Goal: Information Seeking & Learning: Learn about a topic

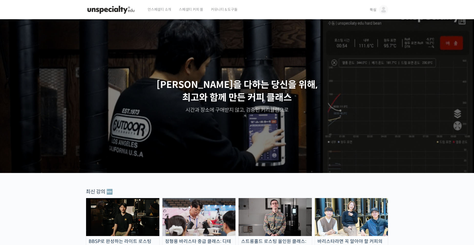
click at [288, 214] on img at bounding box center [274, 217] width 73 height 38
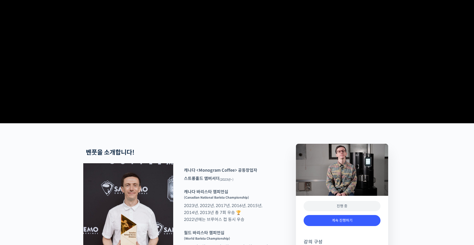
scroll to position [154, 0]
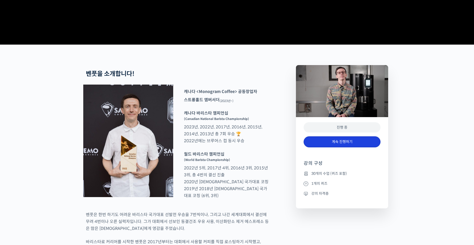
click at [352, 147] on link "계속 진행하기" at bounding box center [341, 141] width 77 height 11
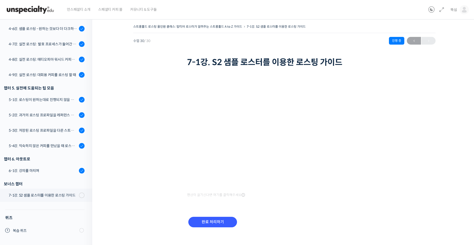
click at [120, 126] on div "스트롱홀드 로스팅 올인원 클래스: 탑티어 로스터가 알려주는 스트롱홀드 A to Z 가이드 7-1강. S2 샘플 로스터를 이용한 로스팅 가이드 …" at bounding box center [284, 132] width 333 height 218
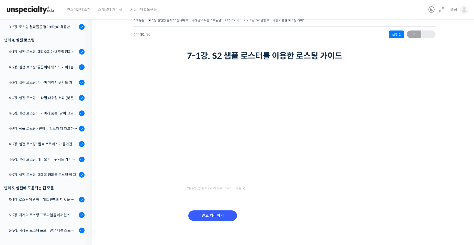
scroll to position [244, 0]
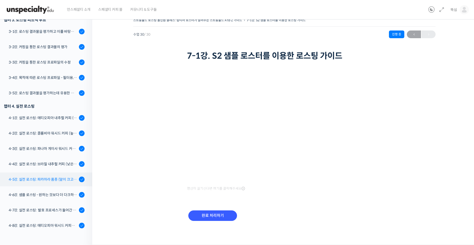
click at [44, 180] on div "4-5강. 실전 로스팅: 파카마라 품종 (알이 크고 산지에서 건조가 고르게 되기 힘든 경우)" at bounding box center [43, 179] width 69 height 6
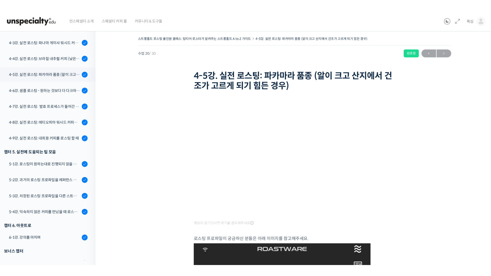
scroll to position [403, 0]
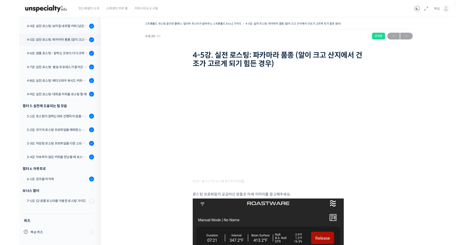
scroll to position [384, 0]
